Goal: Task Accomplishment & Management: Complete application form

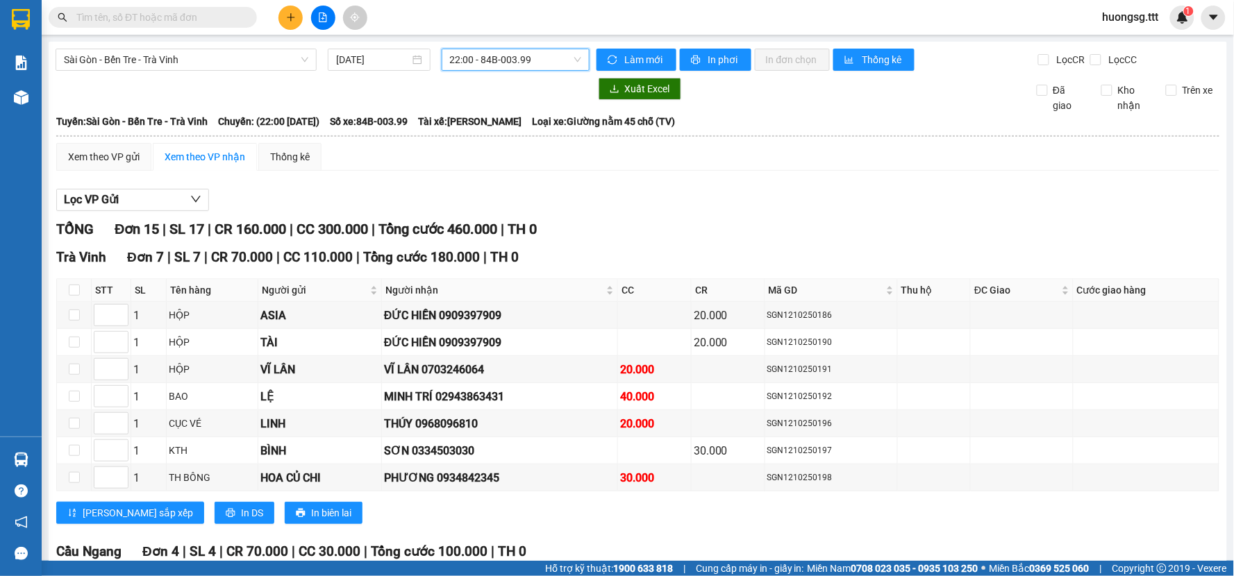
click at [213, 17] on input "text" at bounding box center [158, 17] width 164 height 15
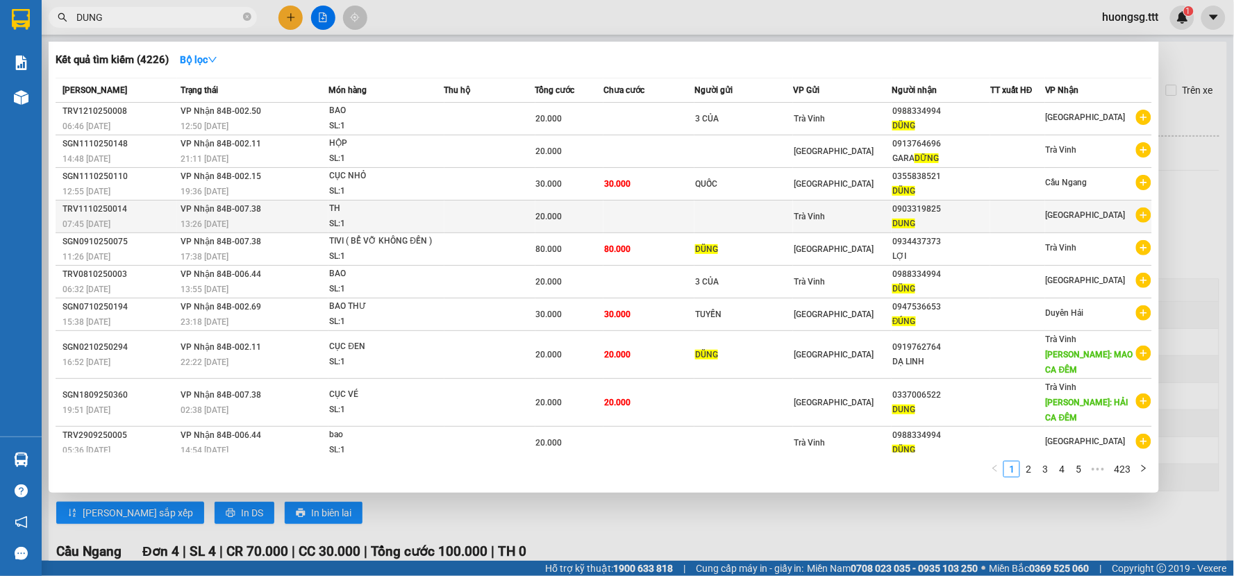
type input "DUNG"
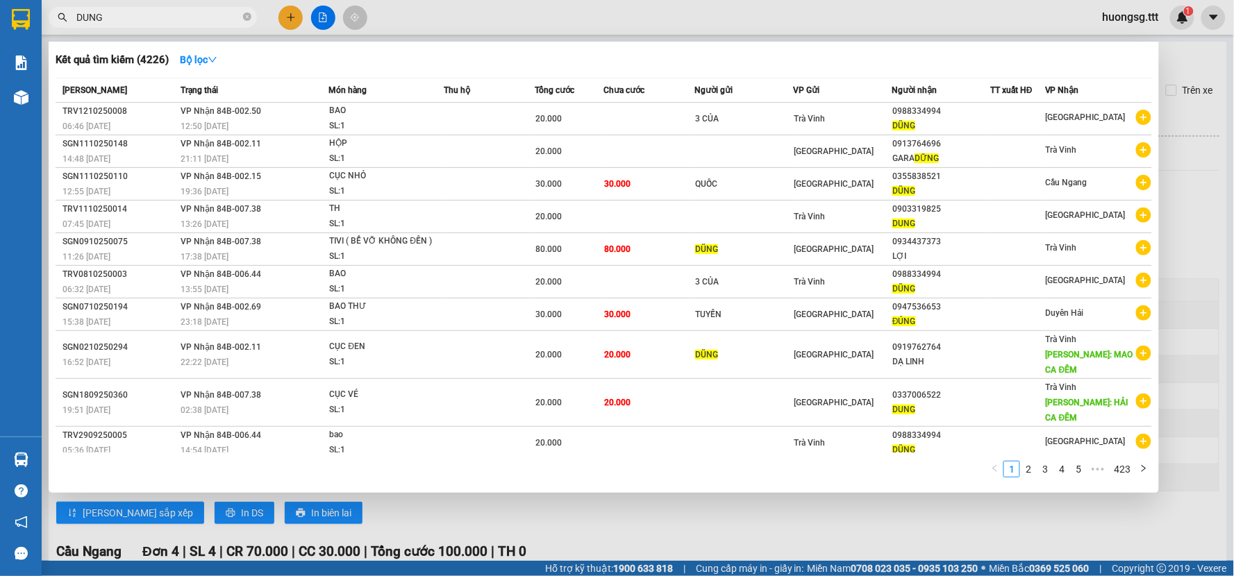
click at [770, 218] on td at bounding box center [744, 217] width 99 height 33
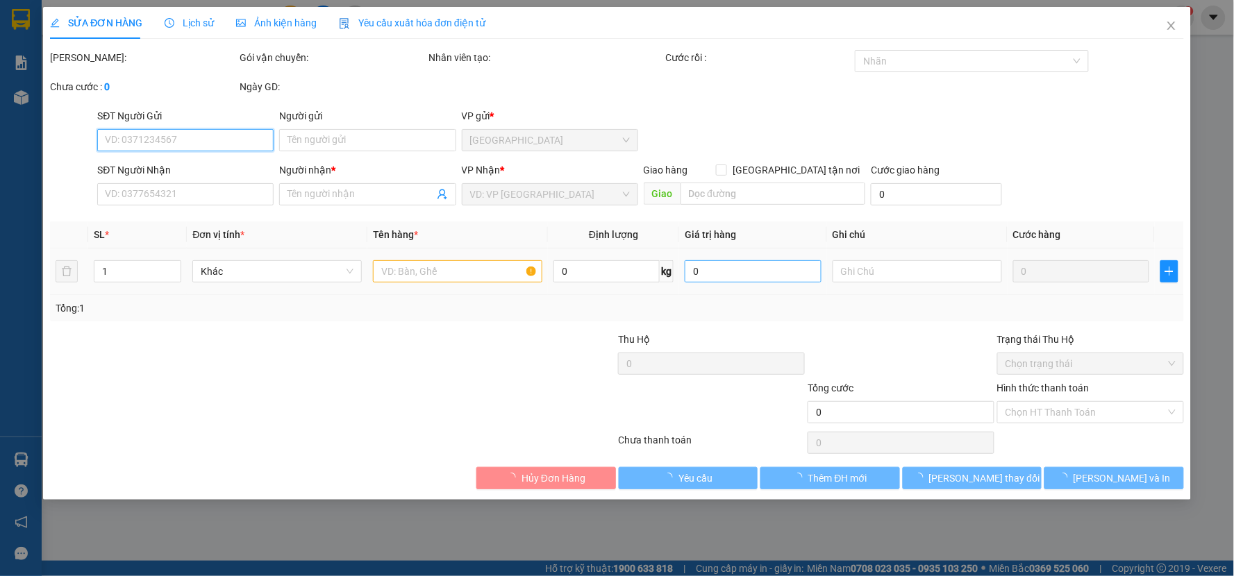
type input "0903319825"
type input "DUNG"
type input "20.000"
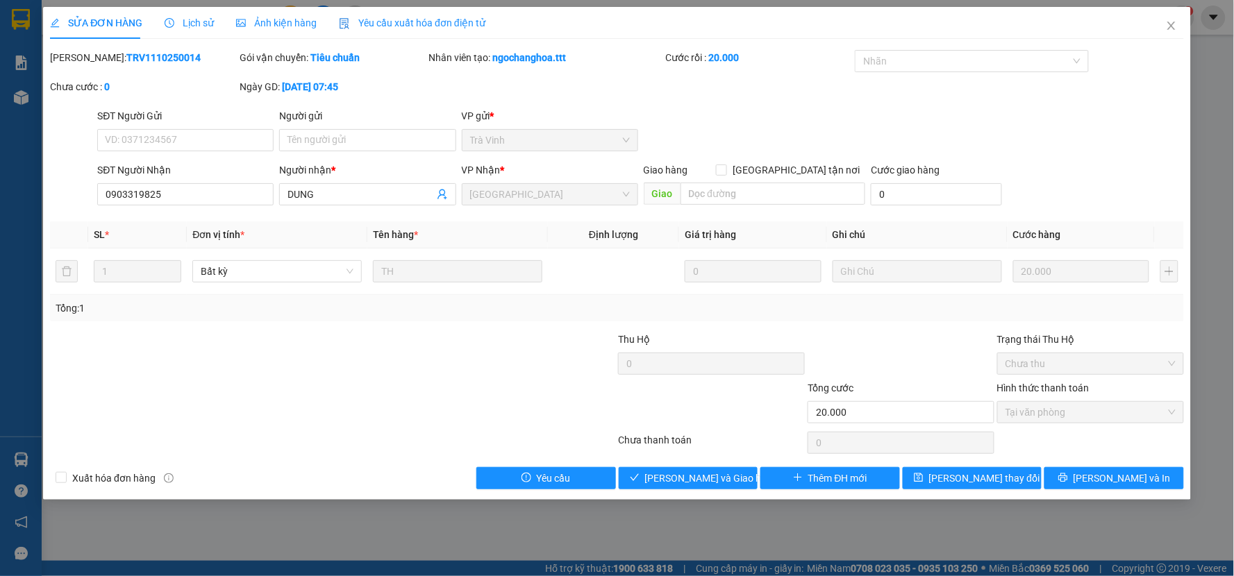
click at [1229, 110] on div "SỬA ĐƠN HÀNG Lịch sử Ảnh kiện hàng Yêu cầu xuất hóa đơn điện tử Total Paid Fee …" at bounding box center [617, 288] width 1234 height 576
click at [1172, 24] on icon "close" at bounding box center [1171, 25] width 11 height 11
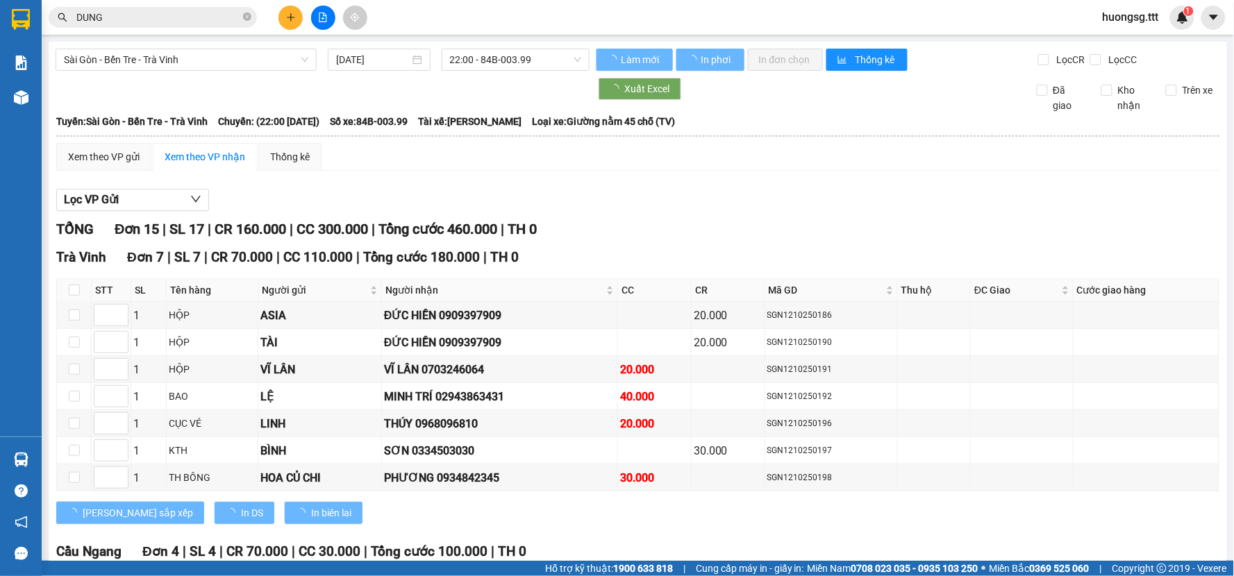
click at [1138, 16] on span "huongsg.ttt" at bounding box center [1131, 16] width 78 height 17
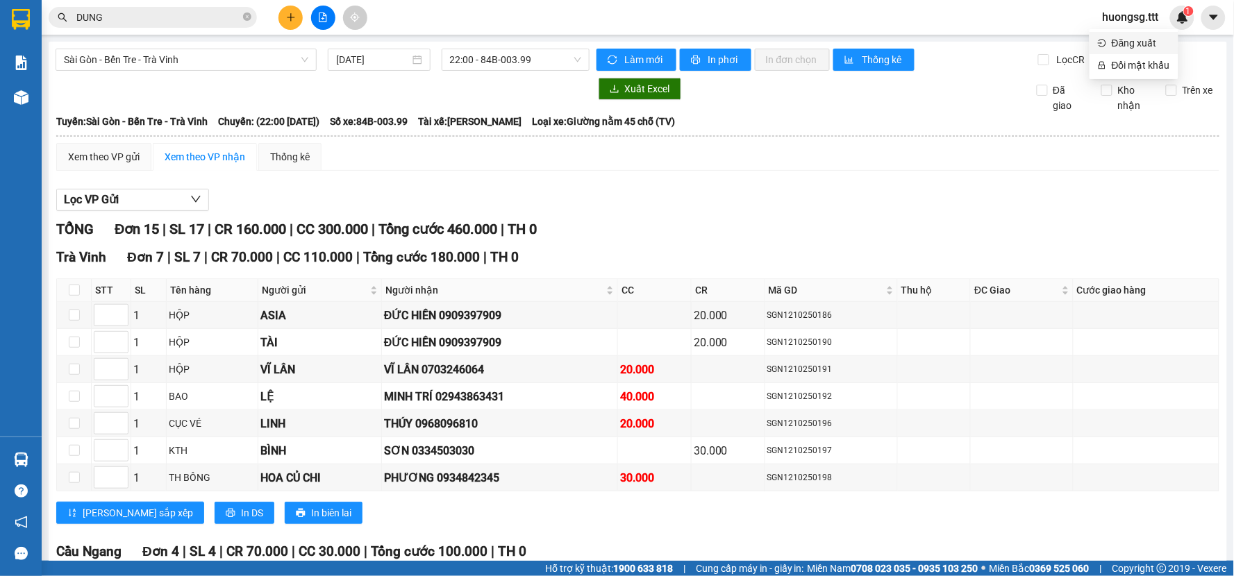
click at [1137, 45] on span "Đăng xuất" at bounding box center [1141, 42] width 58 height 15
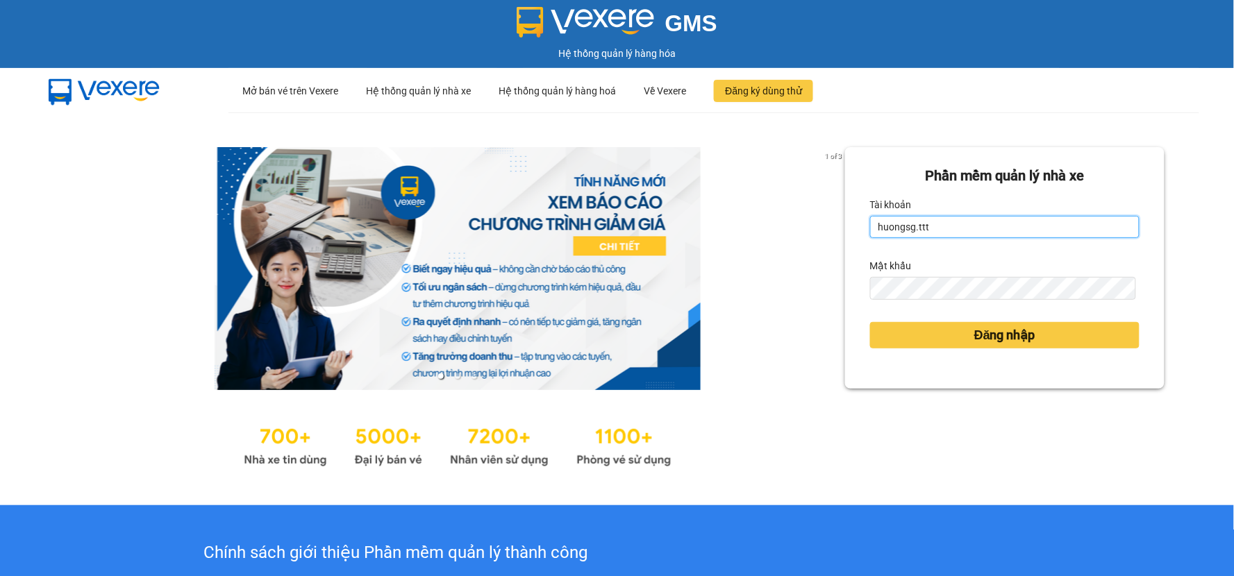
click at [933, 231] on input "huongsg.ttt" at bounding box center [1004, 227] width 269 height 22
type input "manhsg.ttt"
click at [786, 295] on link at bounding box center [457, 268] width 776 height 243
